Goal: Find specific page/section: Find specific page/section

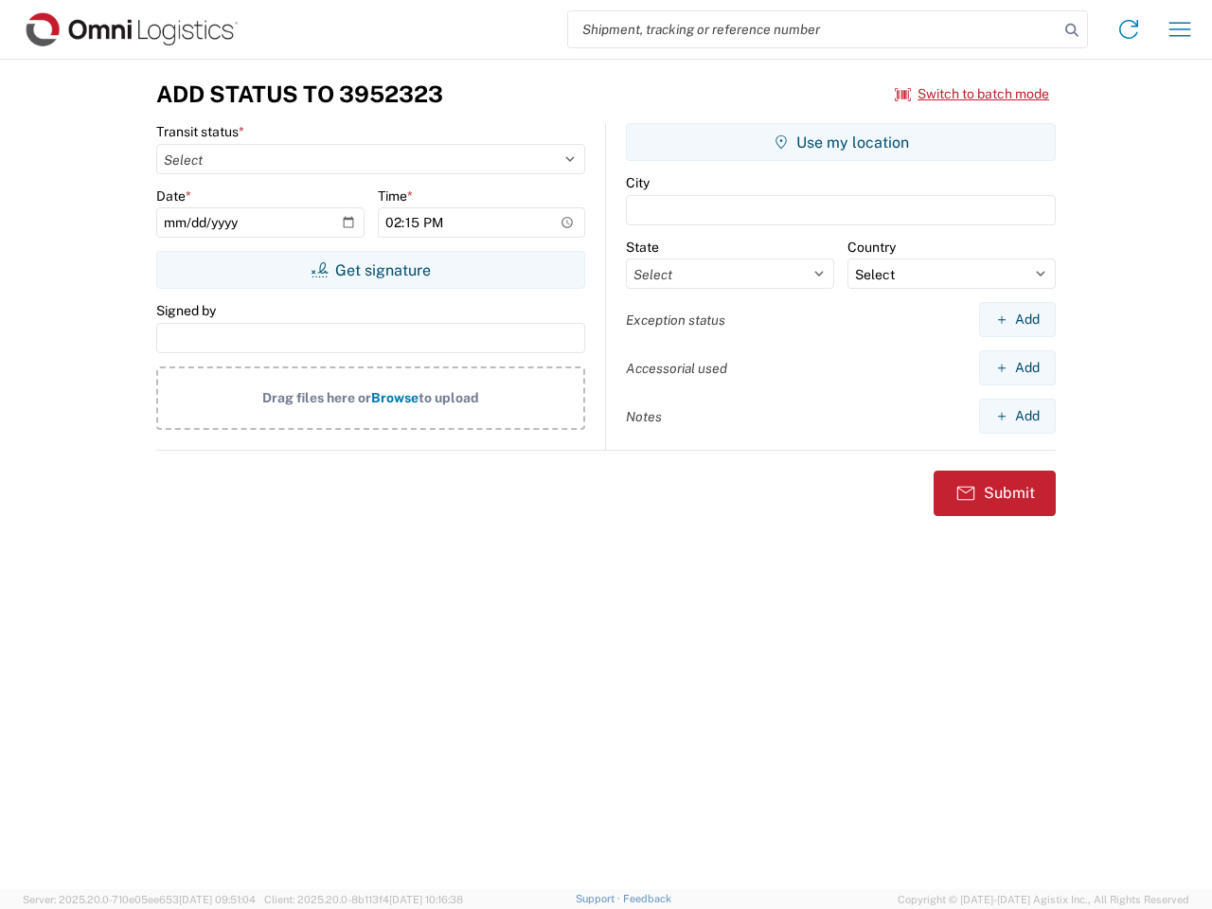
click at [813, 29] on input "search" at bounding box center [813, 29] width 490 height 36
click at [1072, 30] on icon at bounding box center [1071, 30] width 27 height 27
click at [1128, 29] on icon at bounding box center [1128, 29] width 30 height 30
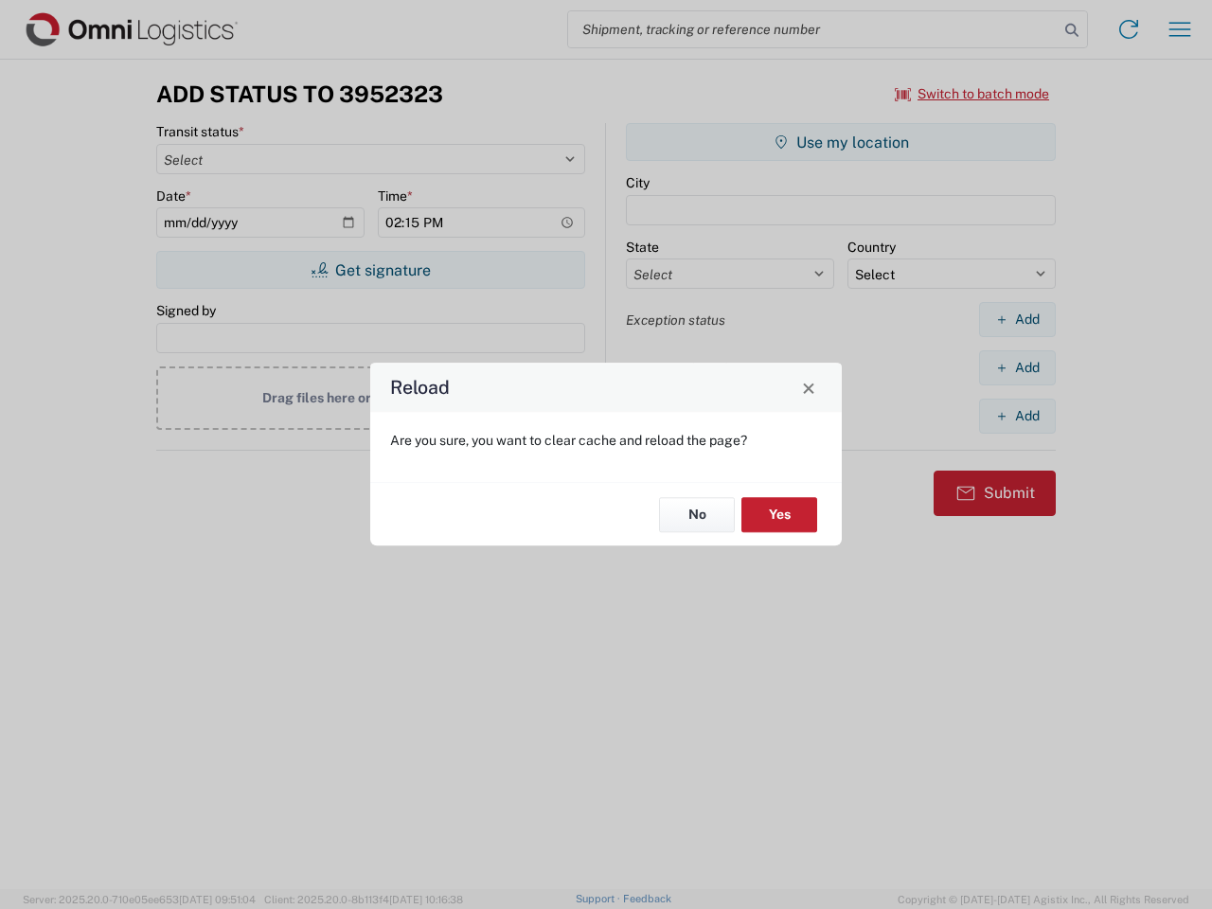
click at [1179, 29] on div "Reload Are you sure, you want to clear cache and reload the page? No Yes" at bounding box center [606, 454] width 1212 height 909
click at [972, 94] on div "Reload Are you sure, you want to clear cache and reload the page? No Yes" at bounding box center [606, 454] width 1212 height 909
click at [370, 270] on div "Reload Are you sure, you want to clear cache and reload the page? No Yes" at bounding box center [606, 454] width 1212 height 909
click at [841, 142] on div "Reload Are you sure, you want to clear cache and reload the page? No Yes" at bounding box center [606, 454] width 1212 height 909
click at [1017, 319] on div "Reload Are you sure, you want to clear cache and reload the page? No Yes" at bounding box center [606, 454] width 1212 height 909
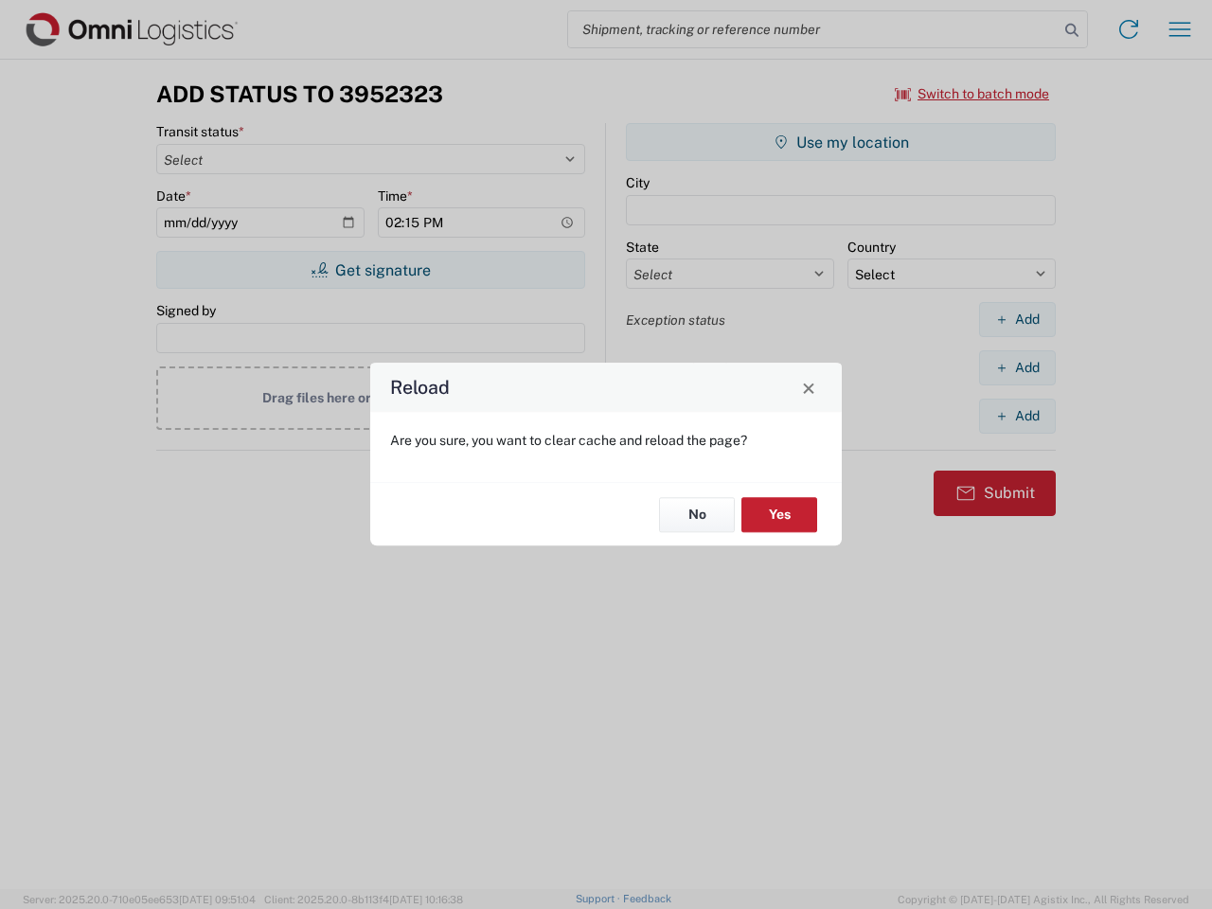
click at [1017, 367] on div "Reload Are you sure, you want to clear cache and reload the page? No Yes" at bounding box center [606, 454] width 1212 height 909
click at [1017, 416] on div "Reload Are you sure, you want to clear cache and reload the page? No Yes" at bounding box center [606, 454] width 1212 height 909
